Goal: Check status: Check status

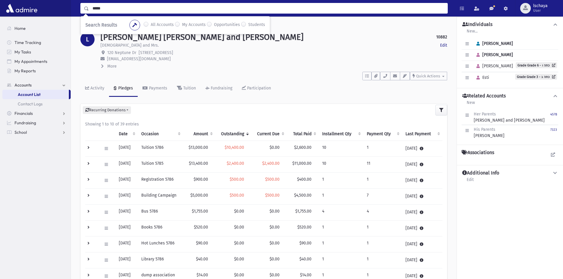
type input "*****"
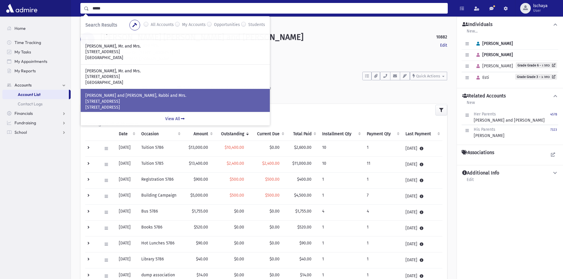
scroll to position [30, 0]
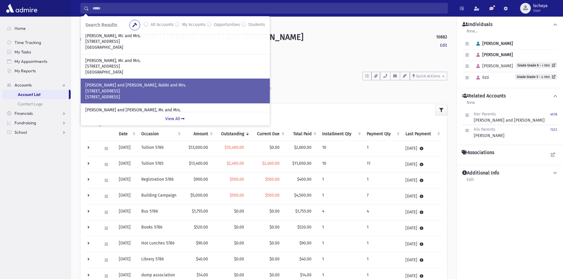
click at [126, 88] on p "[STREET_ADDRESS]" at bounding box center [175, 91] width 180 height 6
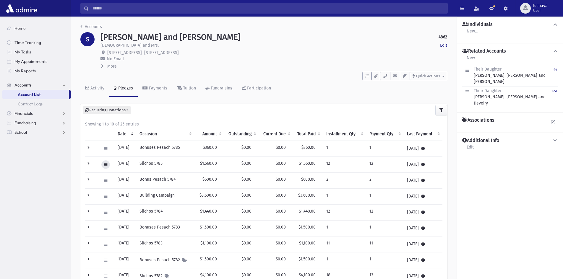
click at [107, 165] on icon at bounding box center [105, 165] width 3 height 4
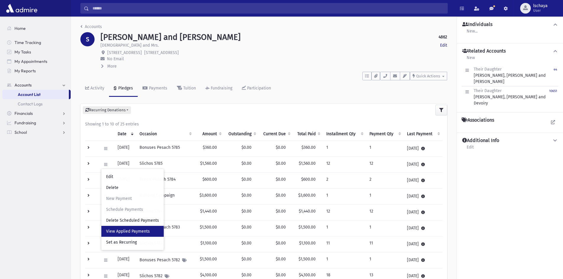
click at [120, 233] on span "View Applied Payments" at bounding box center [128, 231] width 44 height 5
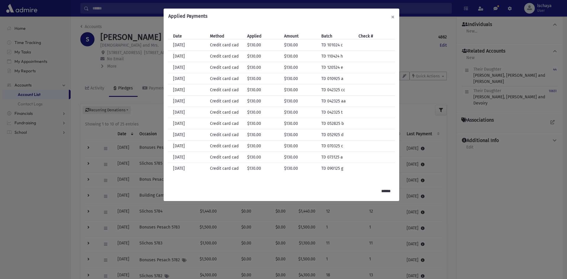
click at [392, 16] on button "×" at bounding box center [393, 17] width 13 height 17
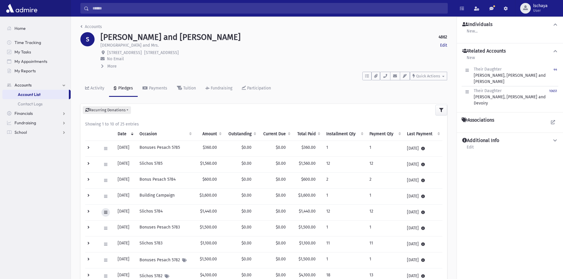
click at [105, 212] on icon at bounding box center [105, 213] width 3 height 4
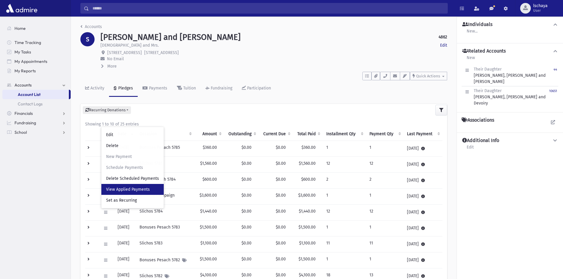
click at [113, 187] on link "View Applied Payments" at bounding box center [132, 189] width 62 height 11
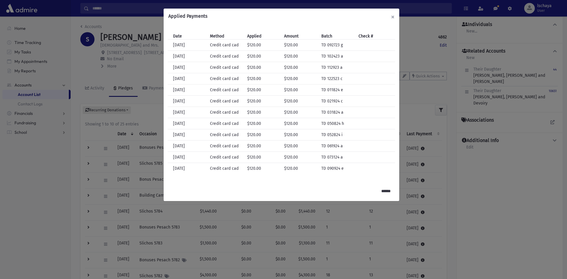
click at [391, 15] on button "×" at bounding box center [393, 17] width 13 height 17
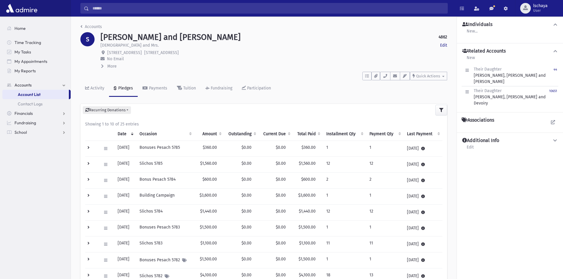
click at [112, 59] on span "No Email" at bounding box center [115, 58] width 17 height 5
click at [105, 60] on strong at bounding box center [102, 58] width 5 height 5
